Goal: Transaction & Acquisition: Purchase product/service

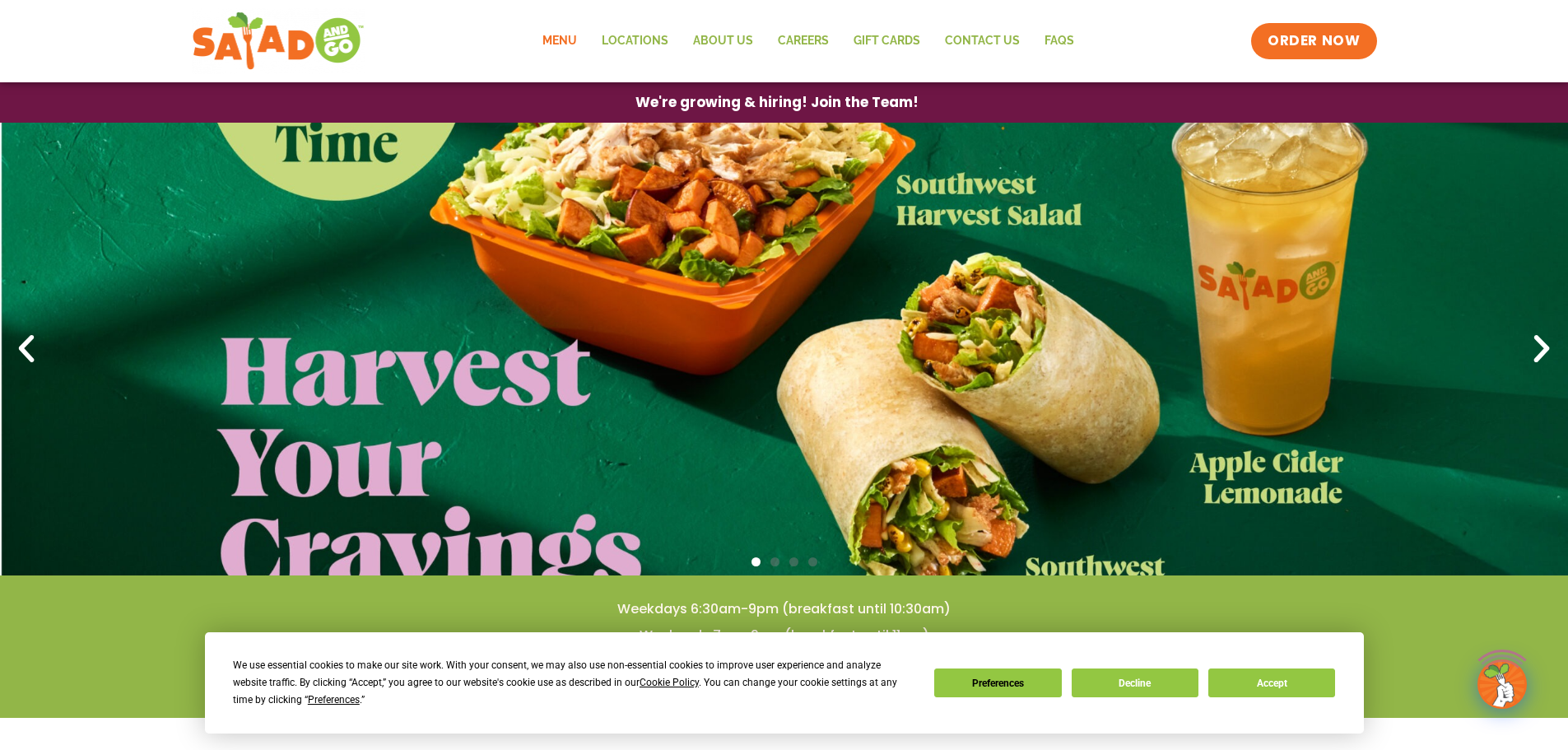
click at [555, 46] on link "Menu" at bounding box center [559, 41] width 59 height 37
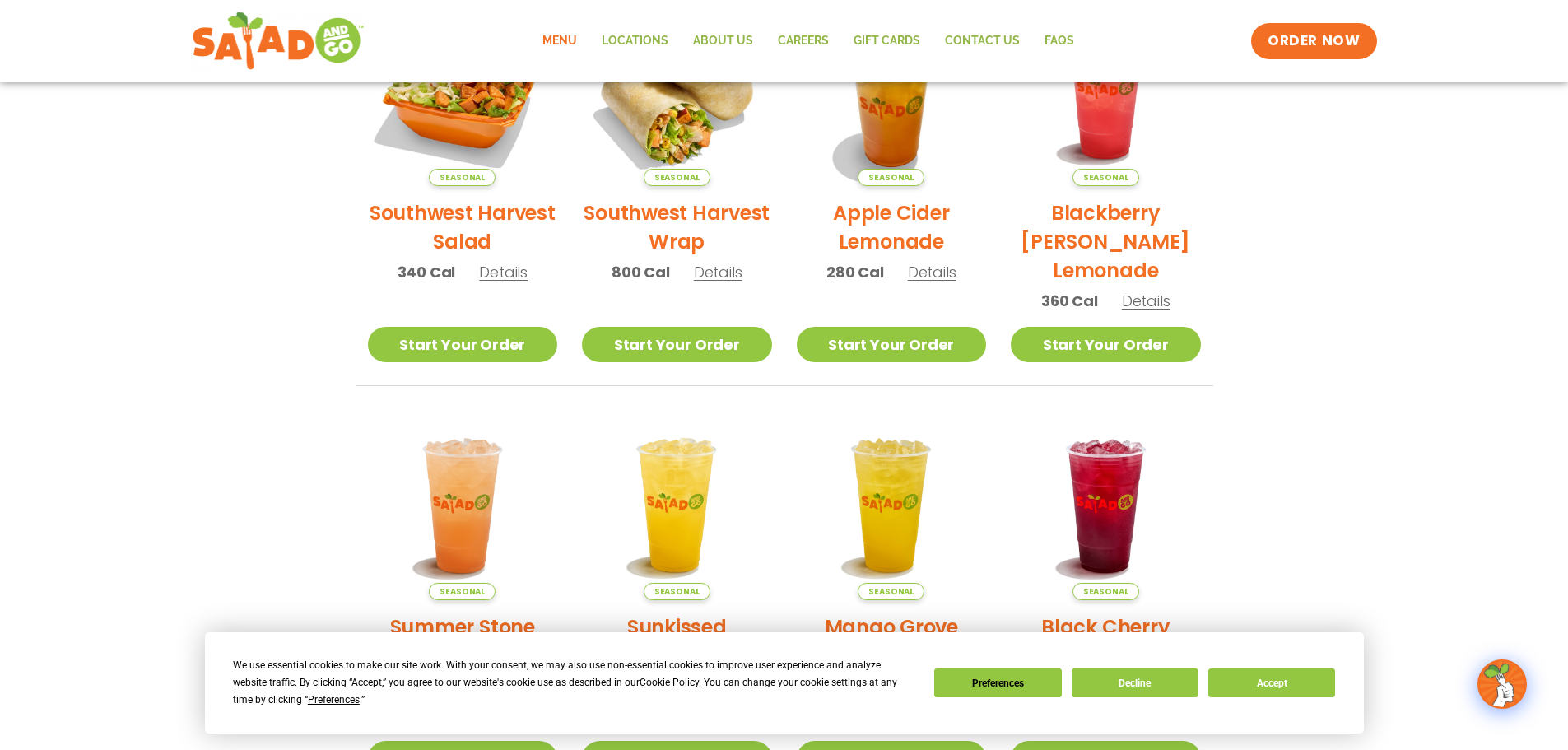
scroll to position [471, 0]
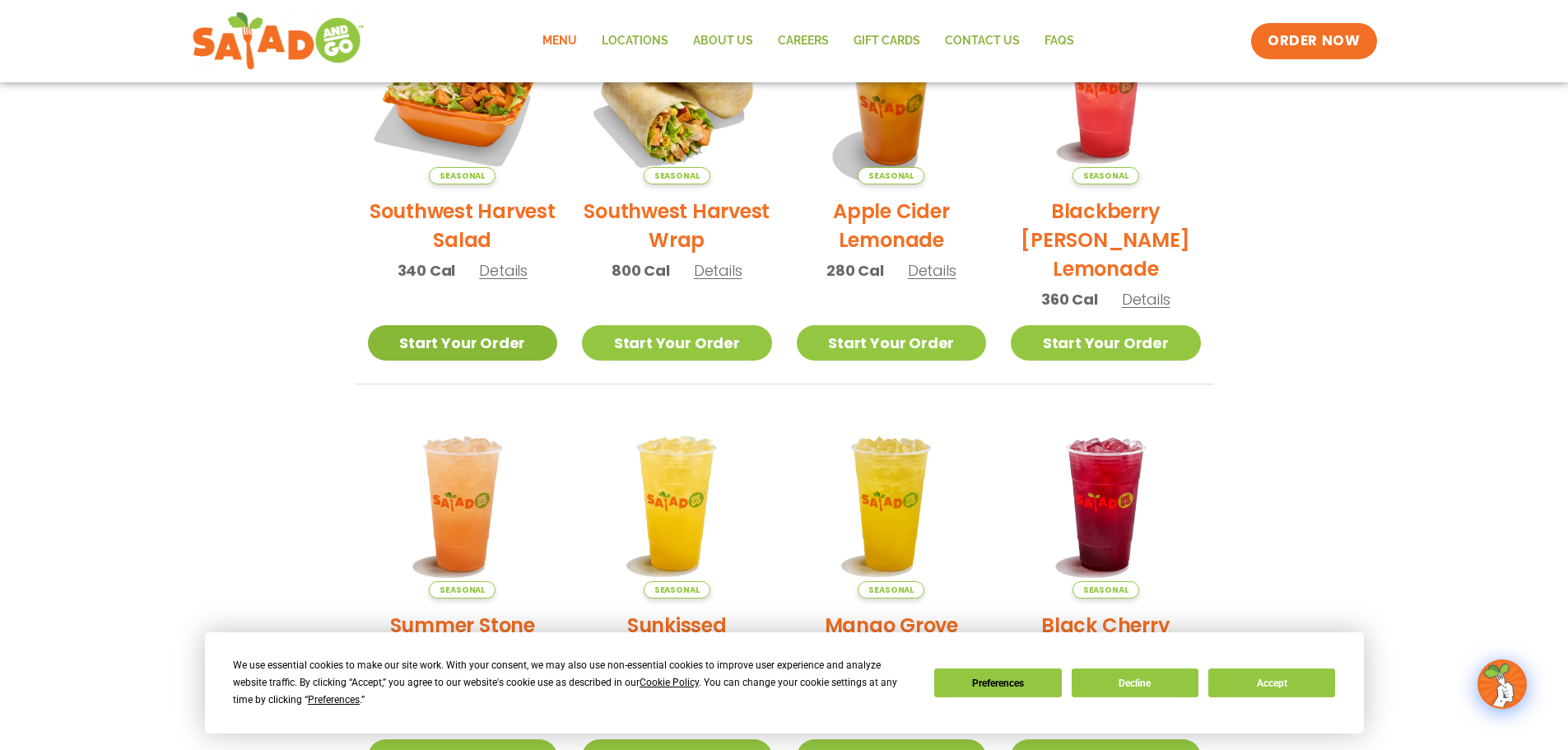
click at [503, 349] on link "Start Your Order" at bounding box center [463, 343] width 190 height 35
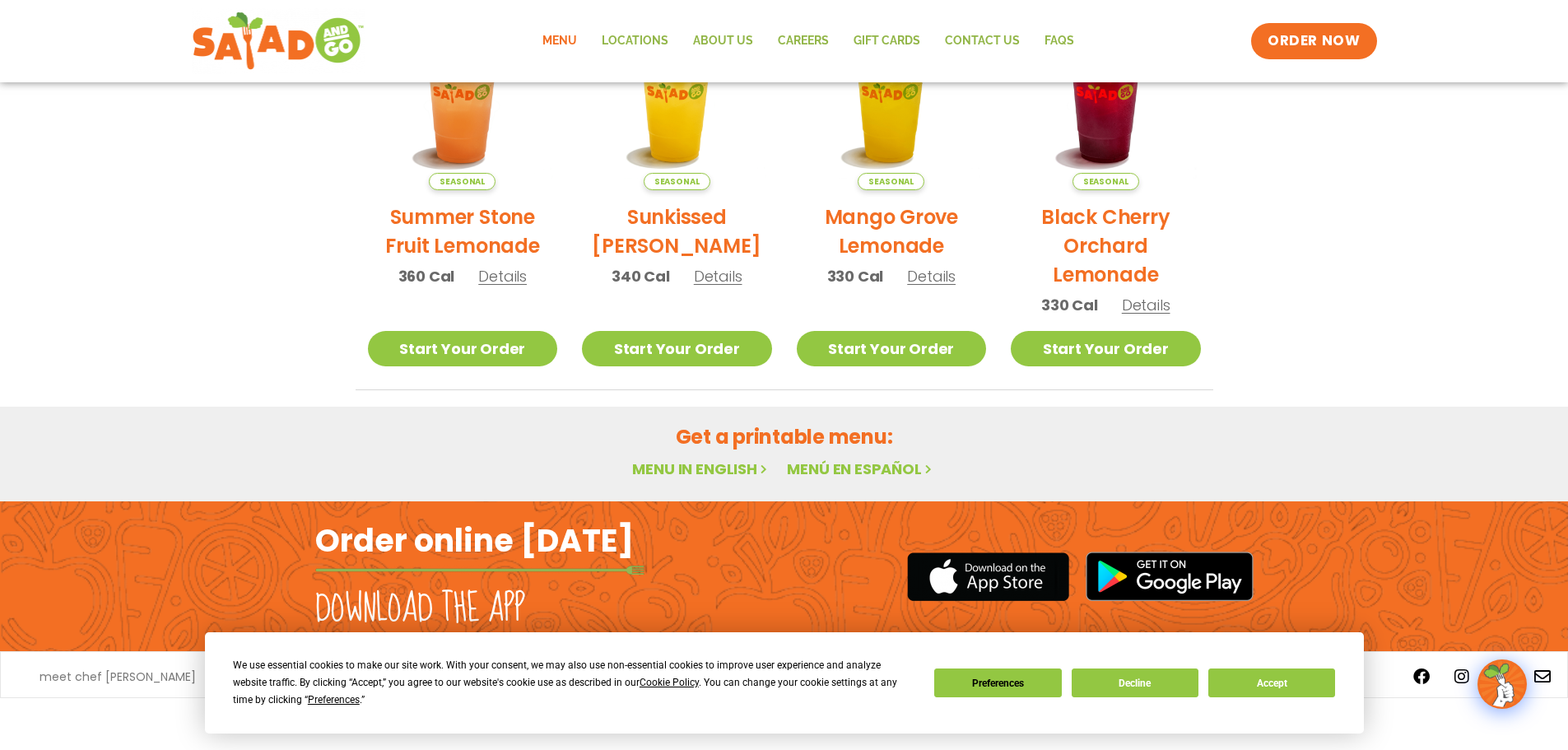
scroll to position [883, 0]
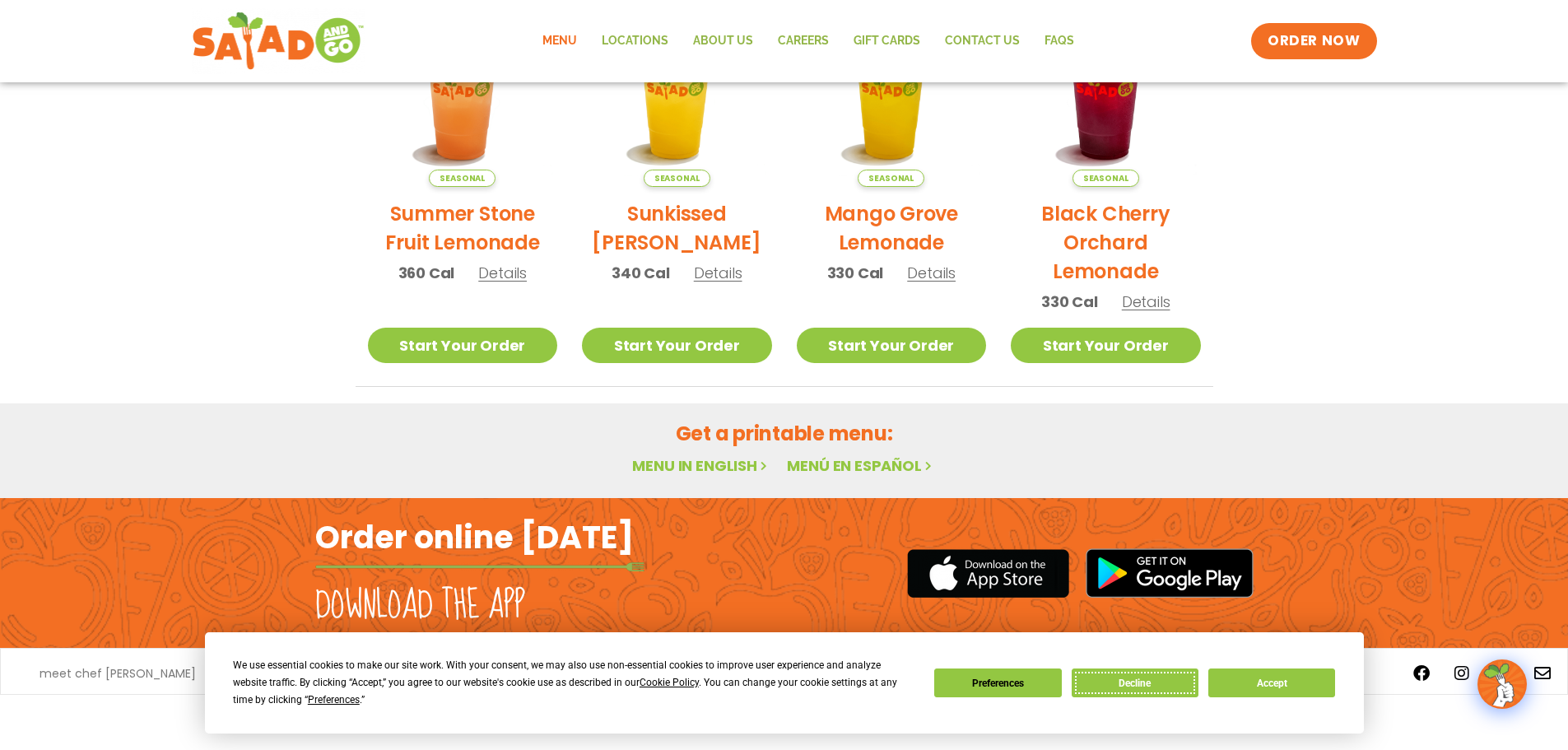
click at [1140, 681] on button "Decline" at bounding box center [1135, 683] width 127 height 29
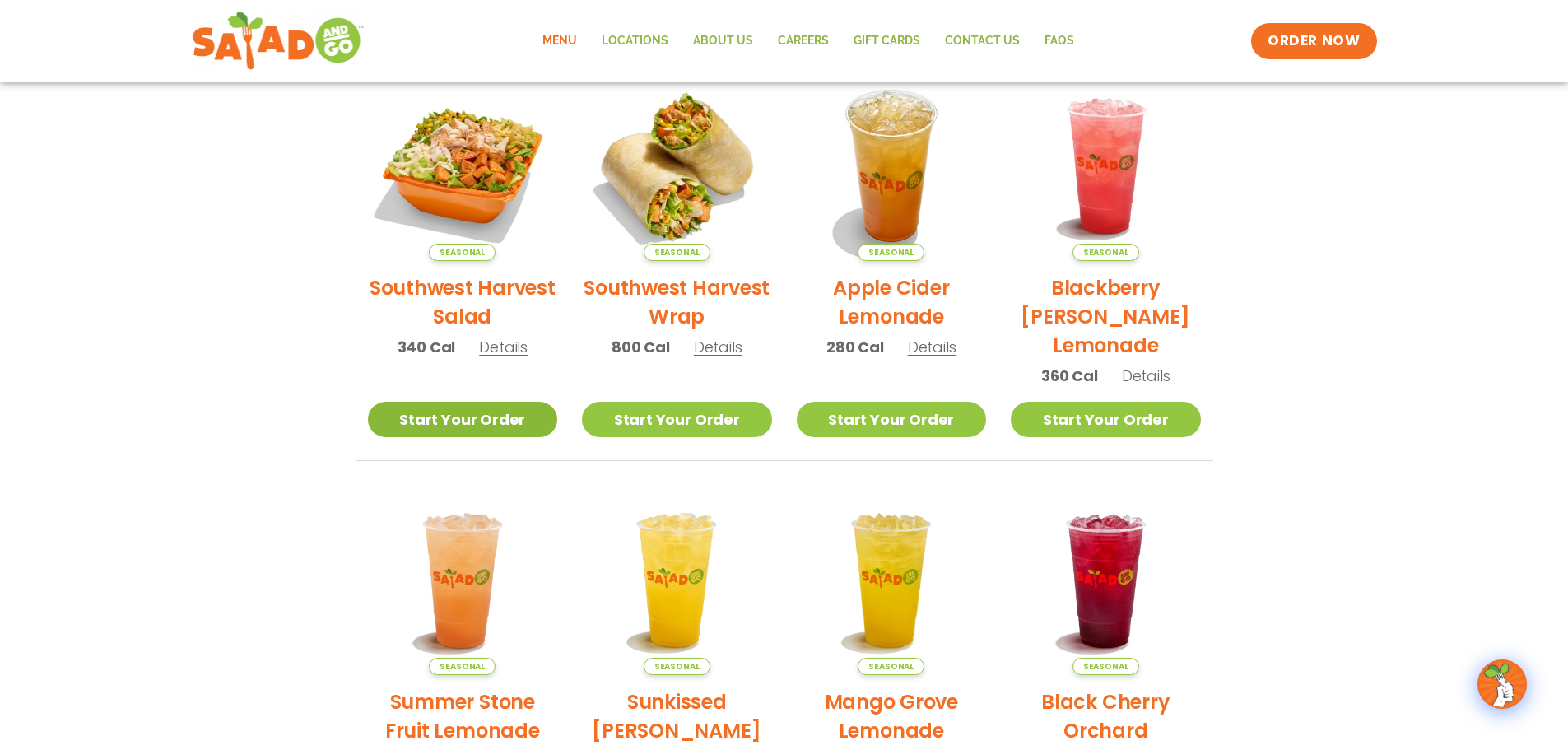
scroll to position [388, 0]
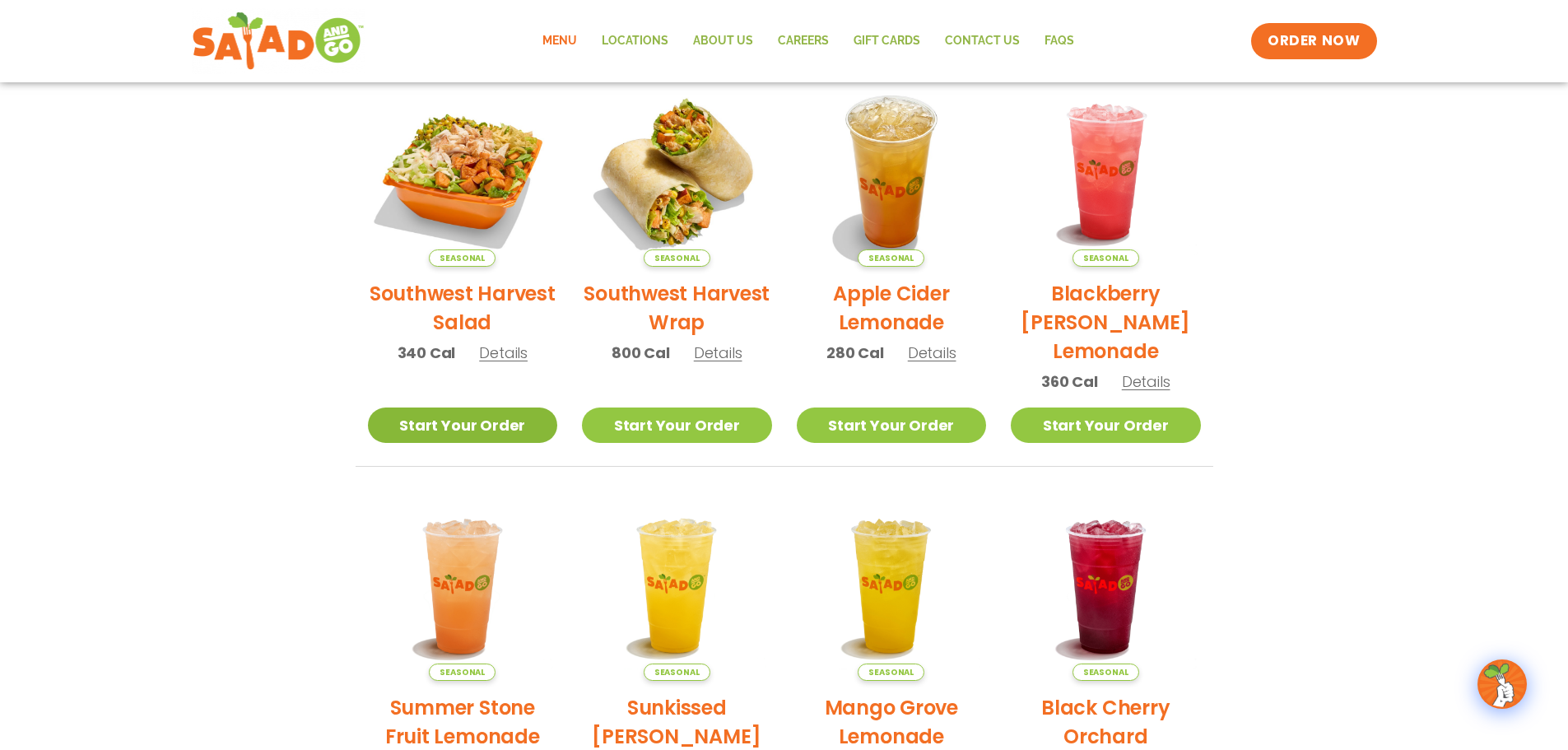
click at [466, 424] on link "Start Your Order" at bounding box center [463, 426] width 190 height 35
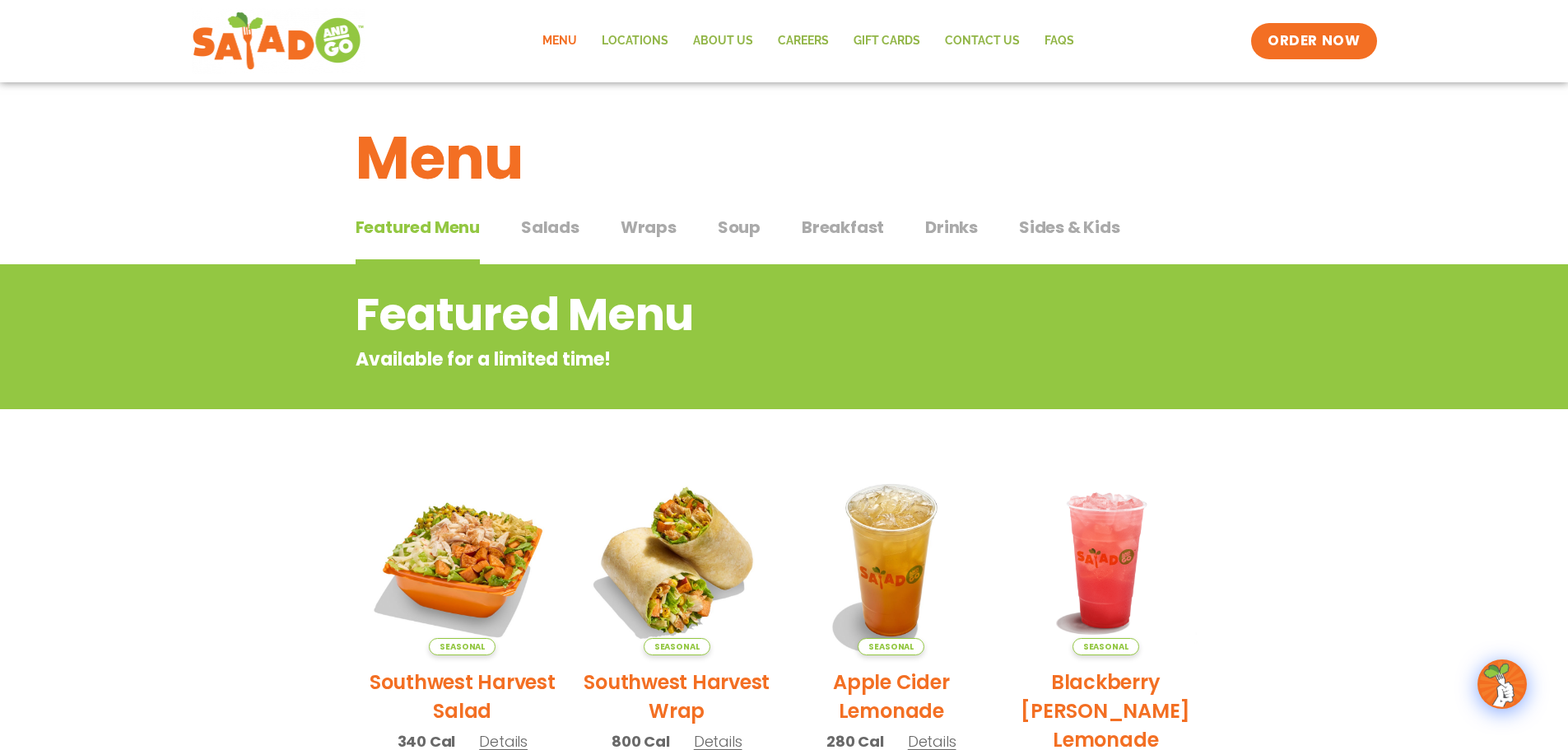
click at [555, 232] on span "Salads" at bounding box center [550, 227] width 58 height 25
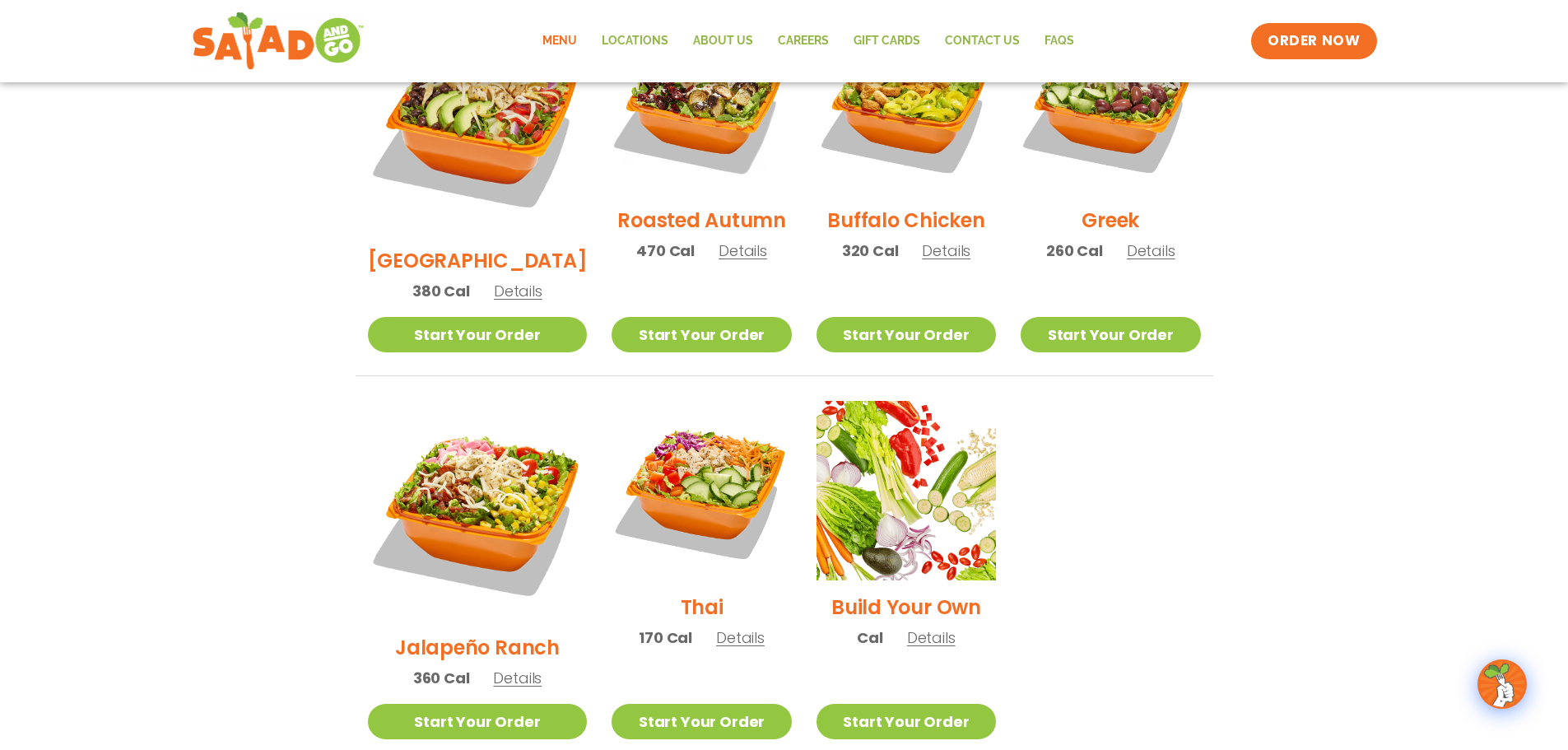
scroll to position [989, 0]
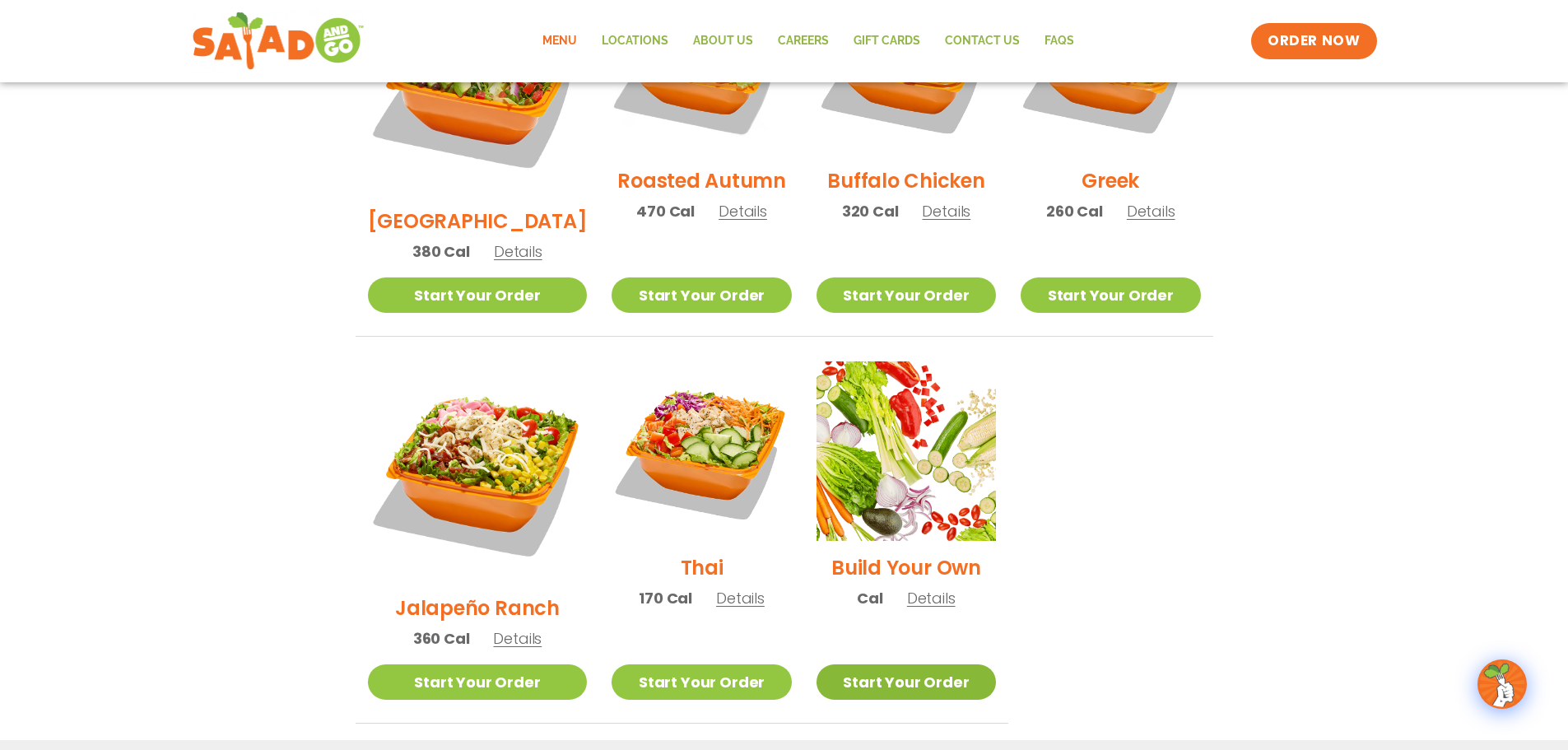
click at [932, 664] on link "Start Your Order" at bounding box center [906, 682] width 179 height 35
